Goal: Check status: Check status

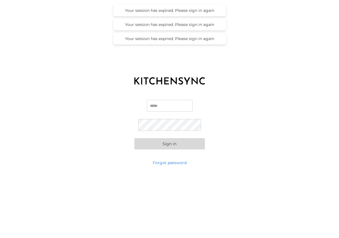
type input "**********"
click at [166, 143] on button "Sign in" at bounding box center [169, 143] width 71 height 11
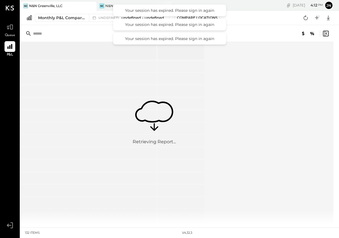
click at [86, 34] on input "text" at bounding box center [77, 34] width 89 height 10
click at [58, 20] on div "Monthly P&L Comparison" at bounding box center [61, 18] width 47 height 6
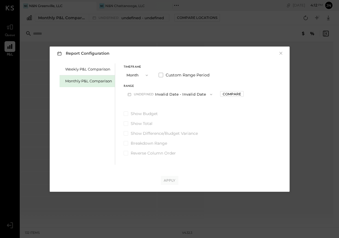
click at [98, 81] on div "Monthly P&L Comparison" at bounding box center [88, 80] width 47 height 5
click at [149, 93] on button "M08 [DATE] - [DATE]" at bounding box center [154, 94] width 60 height 10
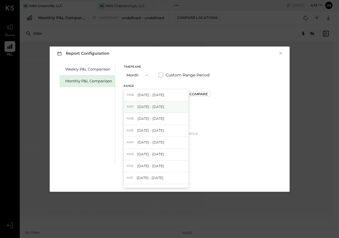
click at [152, 106] on span "[DATE] - [DATE]" at bounding box center [151, 106] width 27 height 5
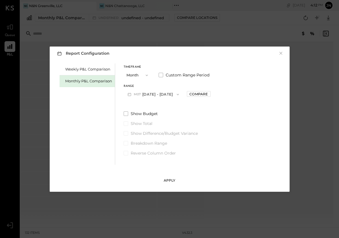
click at [168, 182] on div "Apply" at bounding box center [170, 180] width 12 height 5
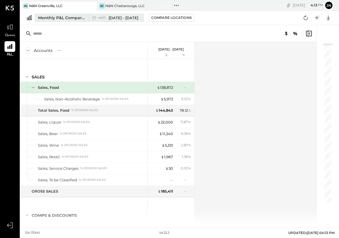
click at [60, 18] on div "Monthly P&L Comparison" at bounding box center [61, 18] width 47 height 6
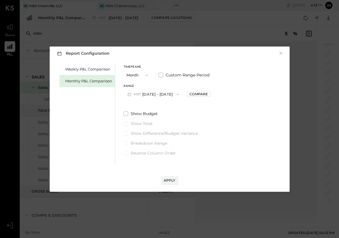
click at [137, 95] on span "M07" at bounding box center [138, 94] width 9 height 5
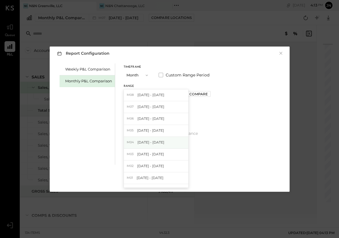
click at [160, 143] on span "[DATE] - [DATE]" at bounding box center [151, 142] width 27 height 5
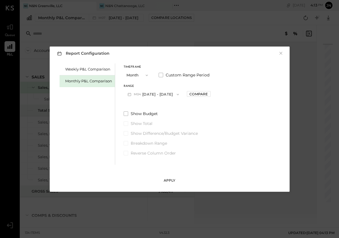
click at [168, 178] on div "Apply" at bounding box center [170, 180] width 12 height 5
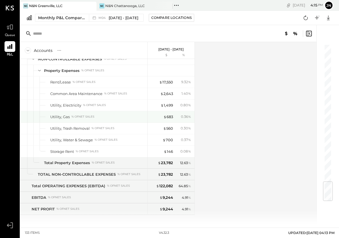
scroll to position [1155, 0]
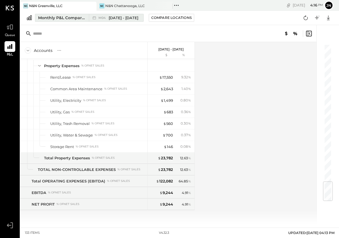
click at [106, 18] on span "M04" at bounding box center [103, 17] width 9 height 3
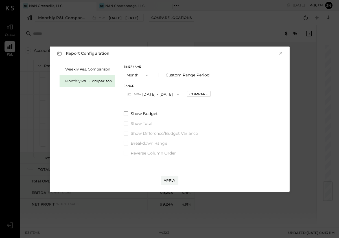
click at [144, 93] on button "M04 [DATE] - [DATE]" at bounding box center [154, 94] width 60 height 10
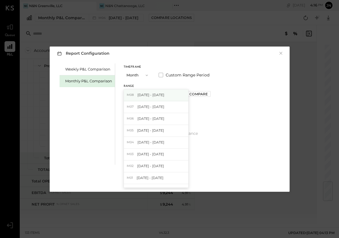
click at [149, 97] on span "[DATE] - [DATE]" at bounding box center [151, 95] width 27 height 5
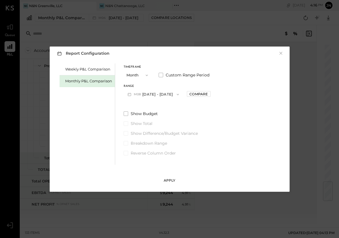
click at [172, 176] on button "Apply" at bounding box center [170, 180] width 18 height 9
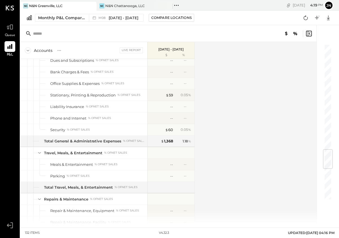
scroll to position [849, 0]
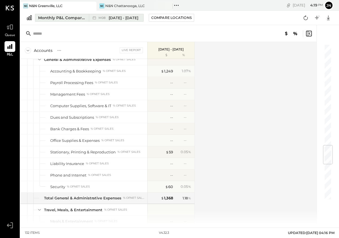
click at [117, 19] on span "[DATE] - [DATE]" at bounding box center [124, 17] width 30 height 5
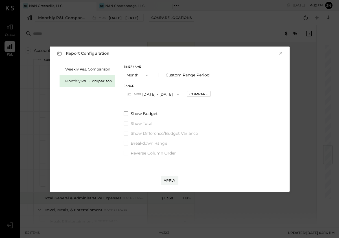
click at [148, 94] on button "M08 [DATE] - [DATE]" at bounding box center [154, 94] width 60 height 10
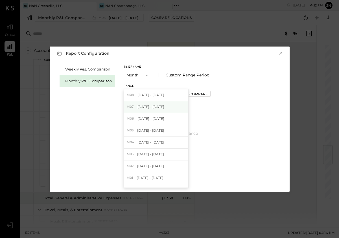
click at [150, 106] on span "[DATE] - [DATE]" at bounding box center [151, 106] width 27 height 5
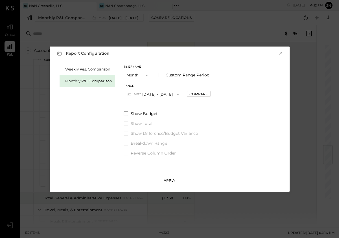
click at [169, 184] on button "Apply" at bounding box center [170, 180] width 18 height 9
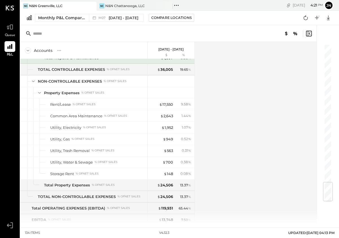
scroll to position [1167, 0]
